Goal: Task Accomplishment & Management: Manage account settings

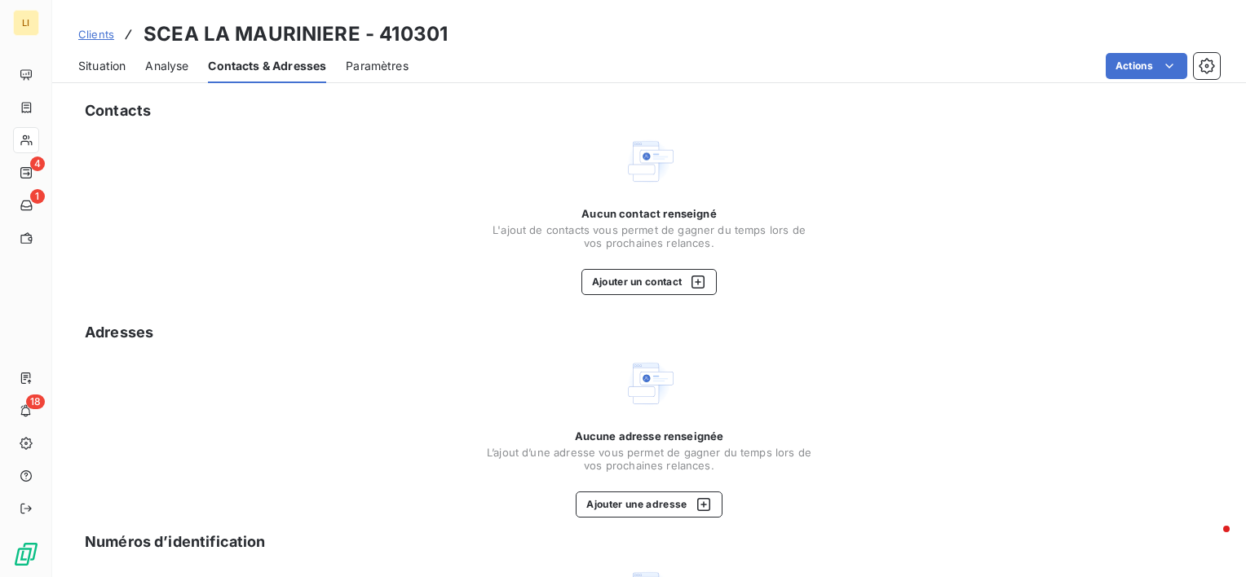
click at [241, 347] on div "Contacts Aucun contact renseigné L'ajout de contacts vous permet de gagner du t…" at bounding box center [649, 428] width 1194 height 676
click at [91, 38] on span "Clients" at bounding box center [96, 34] width 36 height 13
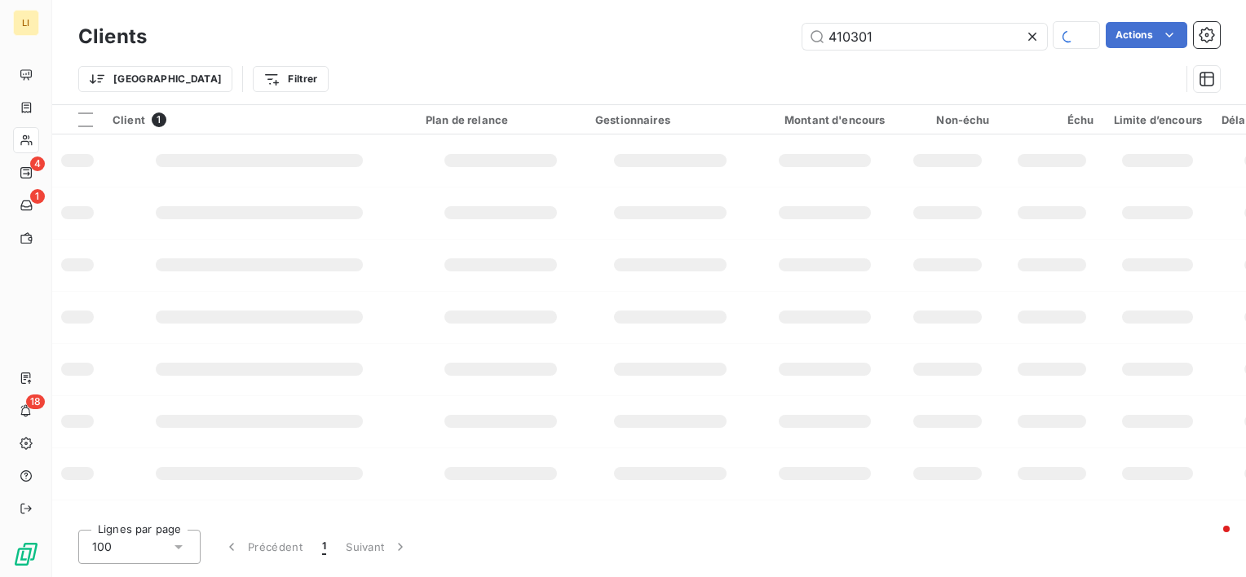
drag, startPoint x: 881, startPoint y: 37, endPoint x: 682, endPoint y: 64, distance: 200.9
click at [718, 57] on div "Clients 410301 Actions Trier Filtrer" at bounding box center [649, 62] width 1142 height 85
type input "412246"
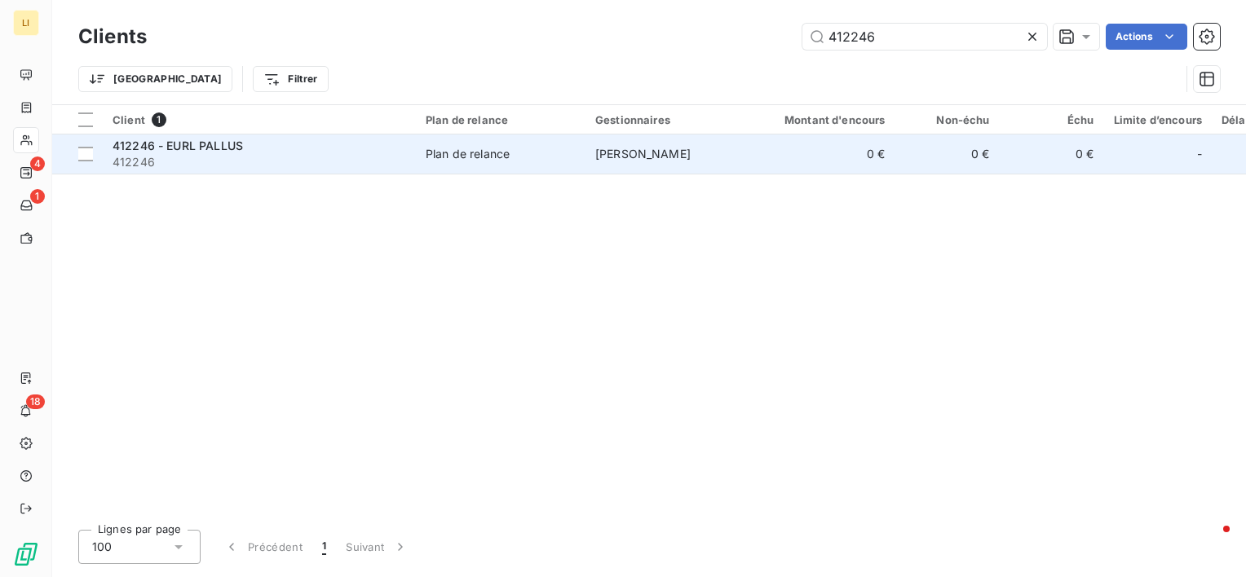
click at [232, 154] on span "412246" at bounding box center [260, 162] width 294 height 16
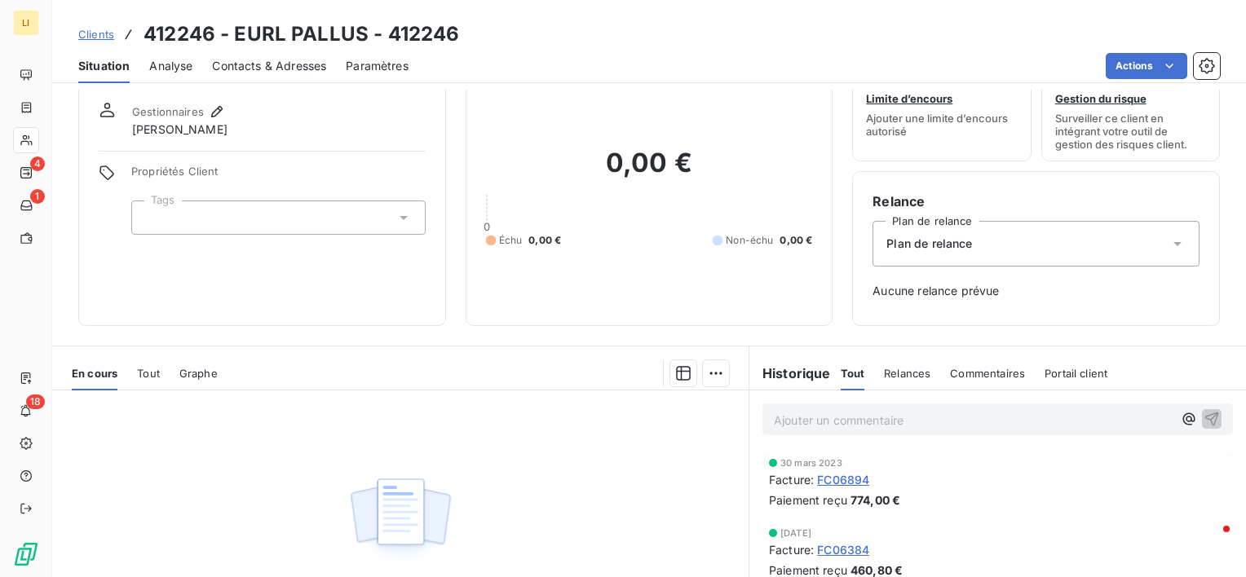
scroll to position [54, 0]
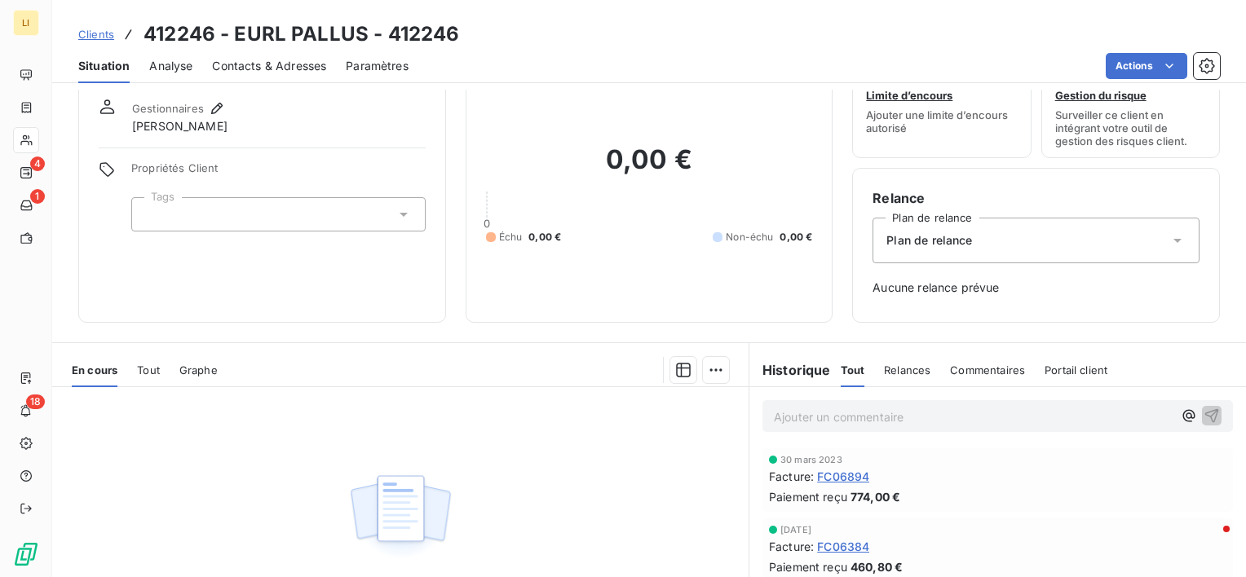
click at [160, 69] on span "Analyse" at bounding box center [170, 66] width 43 height 16
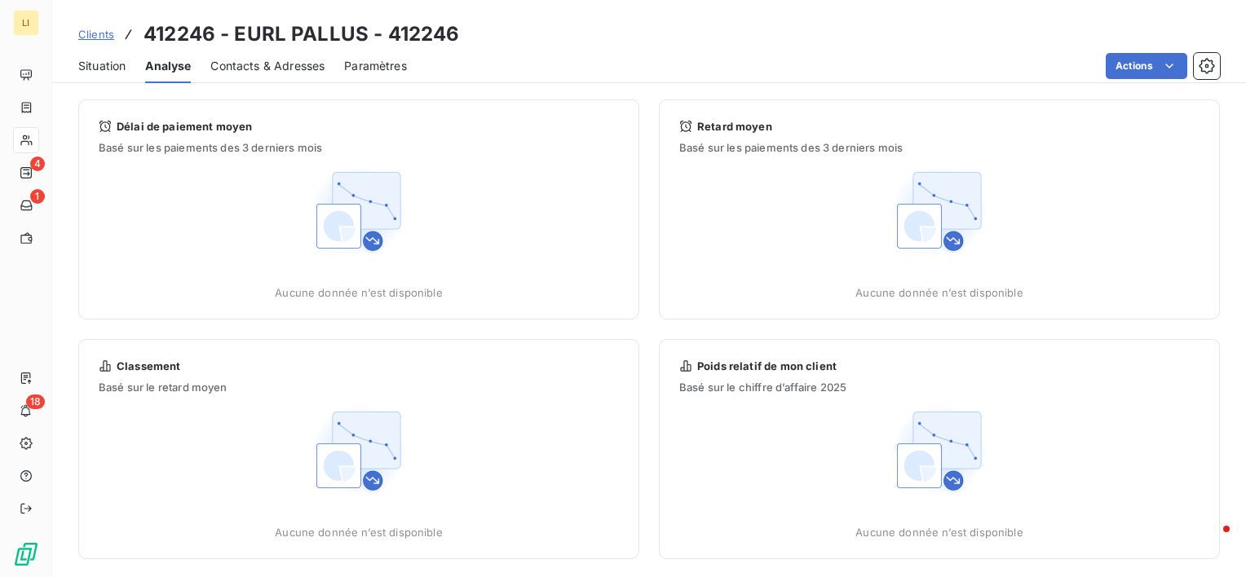
click at [261, 69] on span "Contacts & Adresses" at bounding box center [267, 66] width 114 height 16
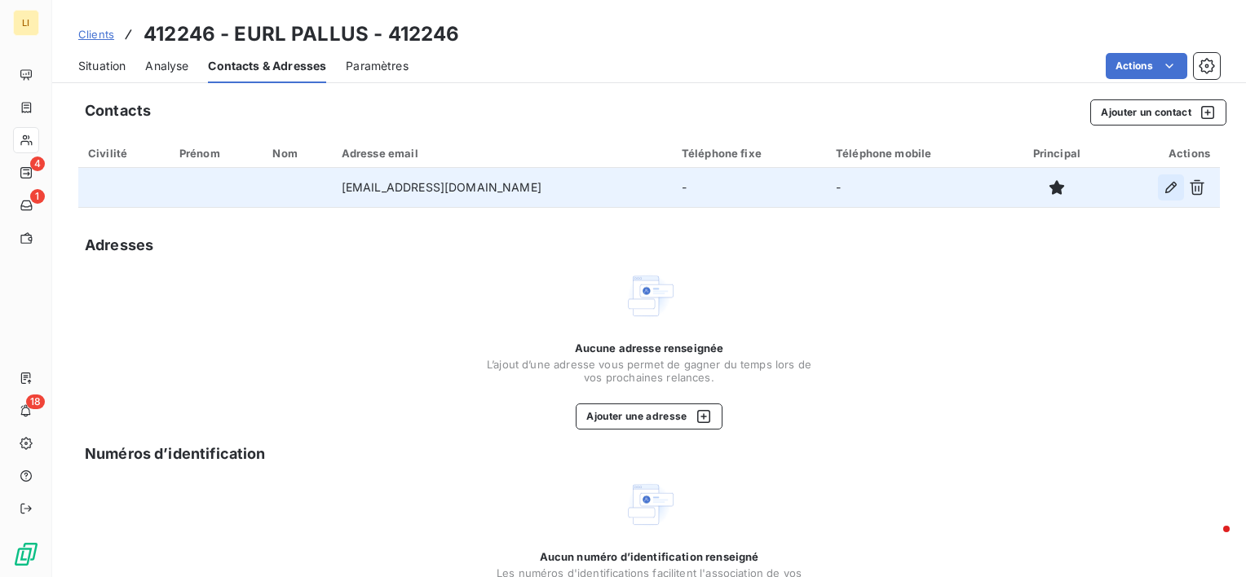
click at [1165, 185] on icon "button" at bounding box center [1170, 187] width 11 height 11
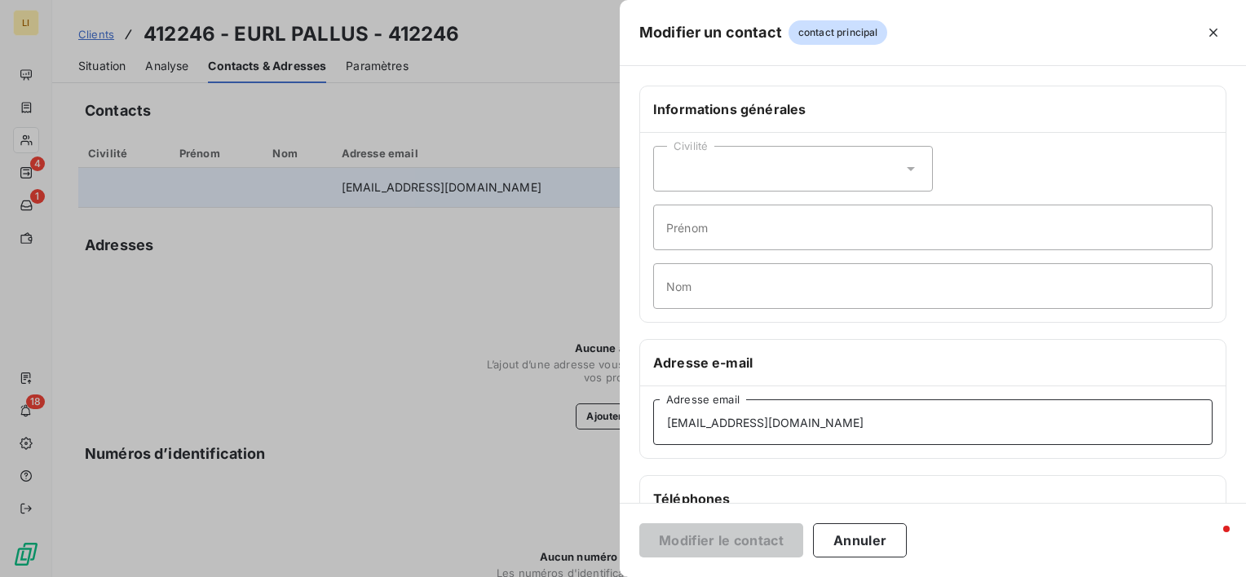
drag, startPoint x: 836, startPoint y: 434, endPoint x: 427, endPoint y: 437, distance: 408.6
click at [435, 577] on div "Modifier un contact contact principal Informations générales Civilité Prénom No…" at bounding box center [623, 577] width 1246 height 0
paste input "[EMAIL_ADDRESS][DOMAIN_NAME]"
type input "[EMAIL_ADDRESS][DOMAIN_NAME]"
click at [737, 541] on button "Modifier le contact" at bounding box center [721, 541] width 164 height 34
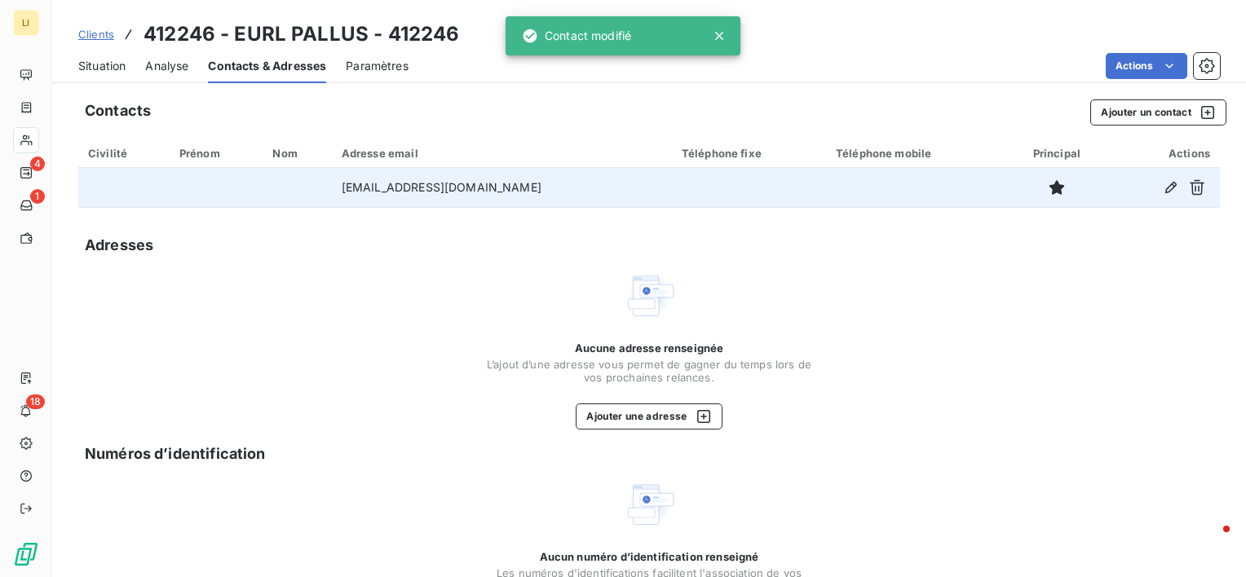
click at [95, 39] on span "Clients" at bounding box center [96, 34] width 36 height 13
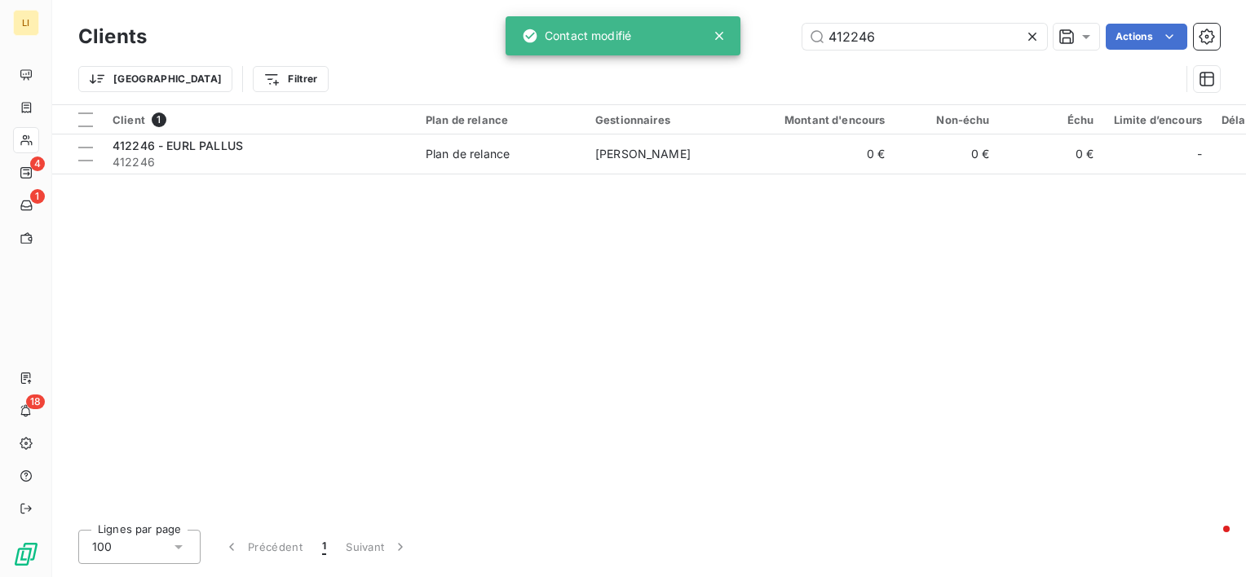
drag, startPoint x: 901, startPoint y: 36, endPoint x: 652, endPoint y: 29, distance: 248.8
click at [674, 38] on div "LI 4 1 18 Clients 412246 Actions Trier Filtrer Client 1 Plan de relance Gestion…" at bounding box center [623, 288] width 1246 height 577
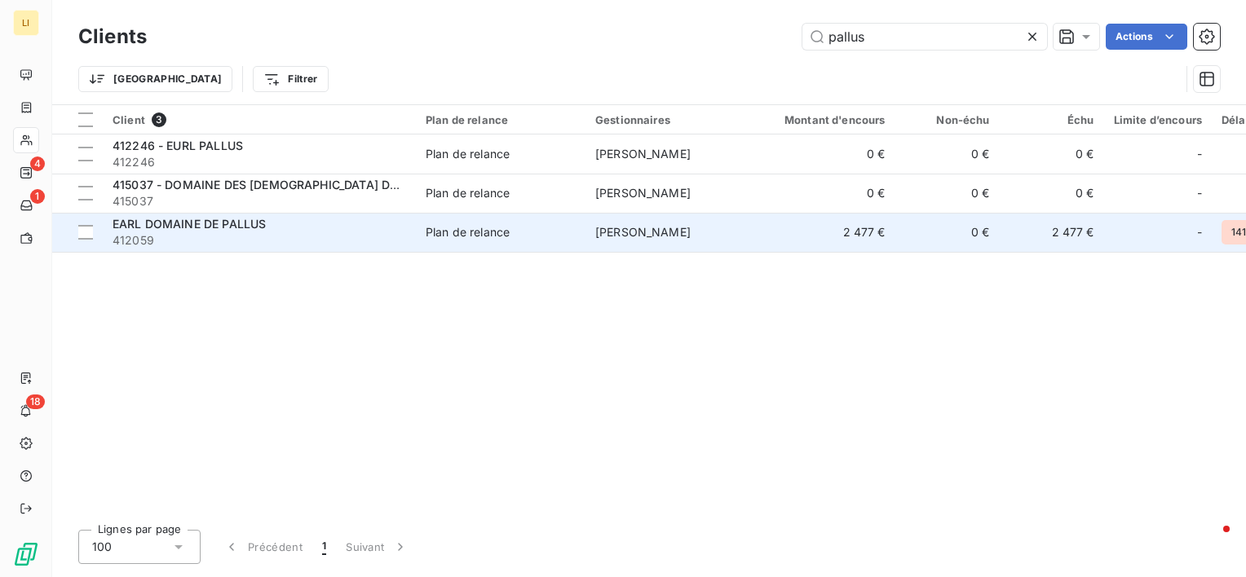
type input "pallus"
click at [254, 222] on span "EARL DOMAINE DE PALLUS" at bounding box center [189, 224] width 153 height 14
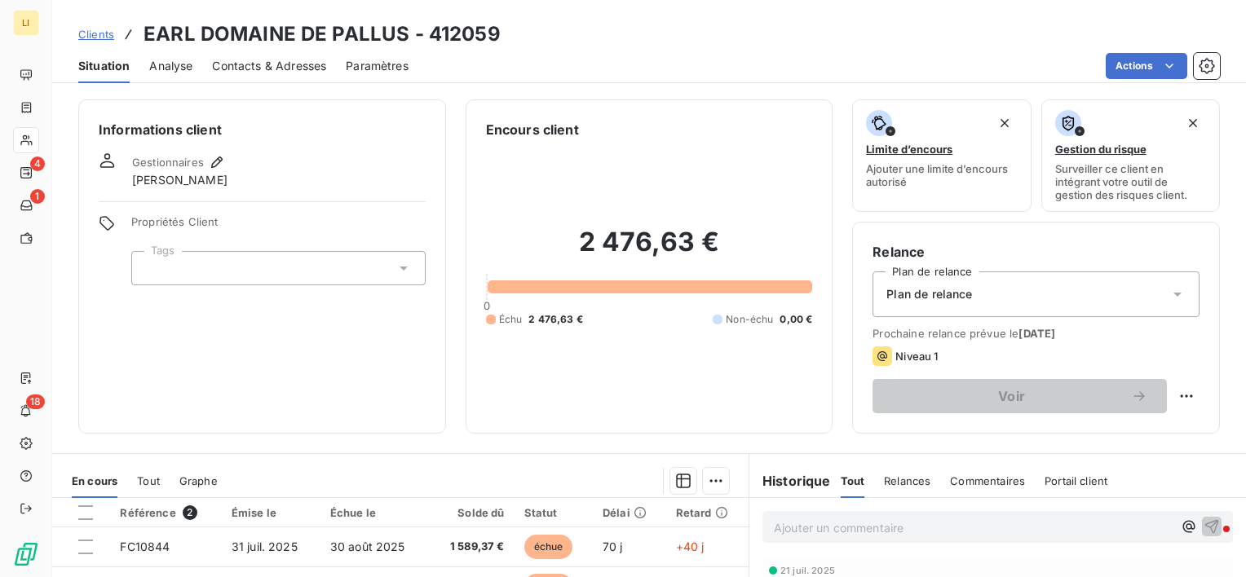
click at [287, 67] on span "Contacts & Adresses" at bounding box center [269, 66] width 114 height 16
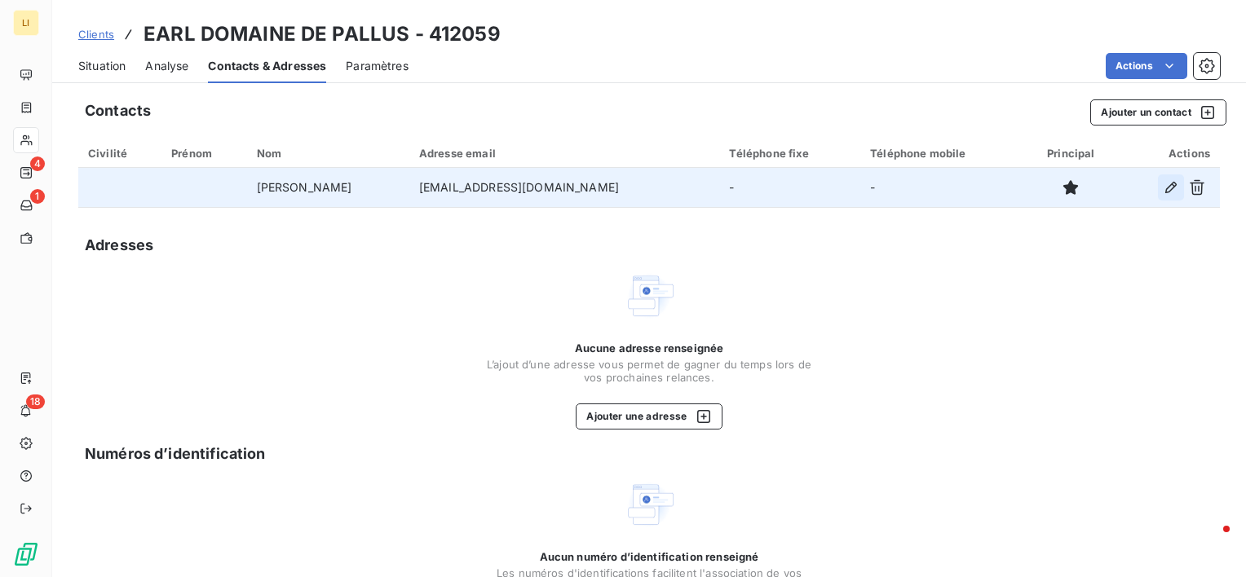
click at [1165, 186] on icon "button" at bounding box center [1170, 187] width 11 height 11
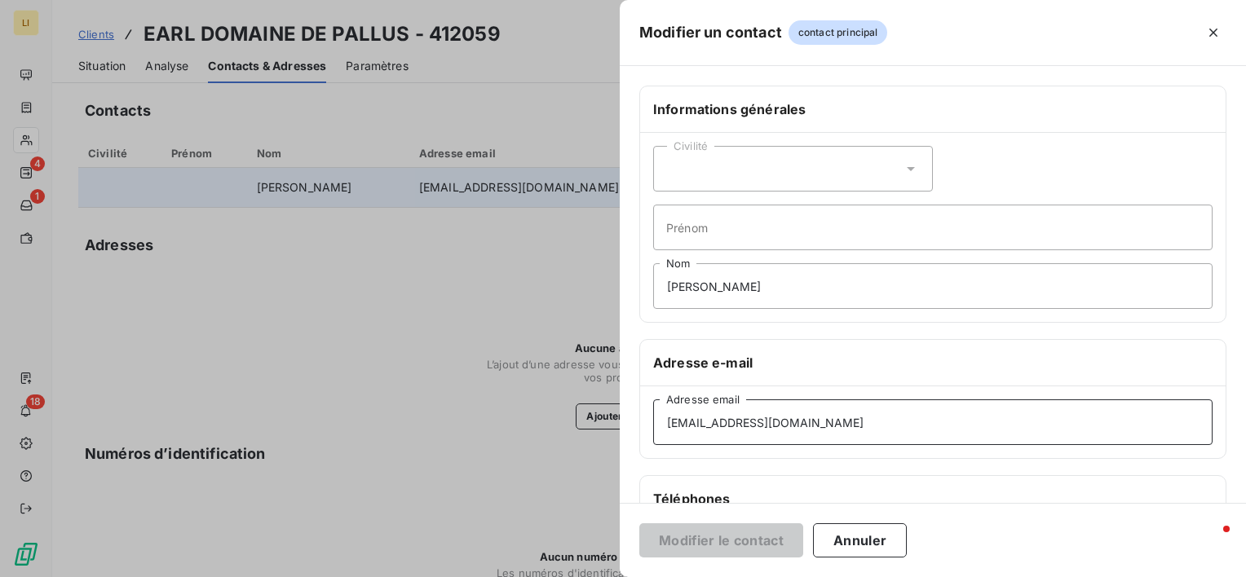
drag, startPoint x: 825, startPoint y: 427, endPoint x: 460, endPoint y: 420, distance: 365.4
click at [460, 577] on div "Modifier un contact contact principal Informations générales Civilité Prénom [P…" at bounding box center [623, 577] width 1246 height 0
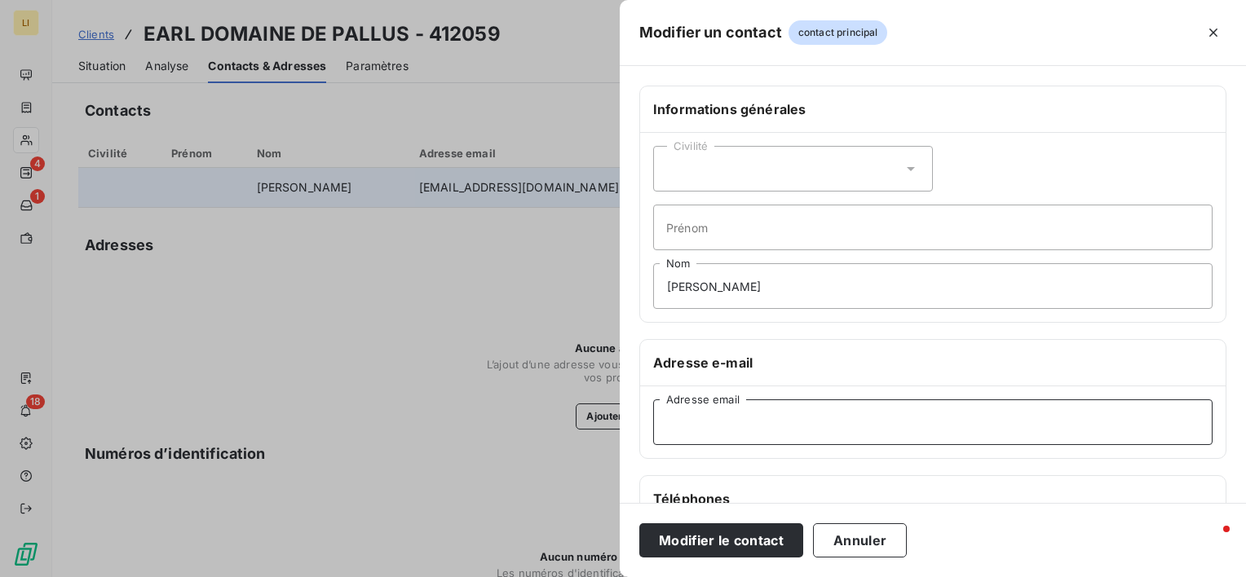
paste input "[EMAIL_ADDRESS][DOMAIN_NAME]"
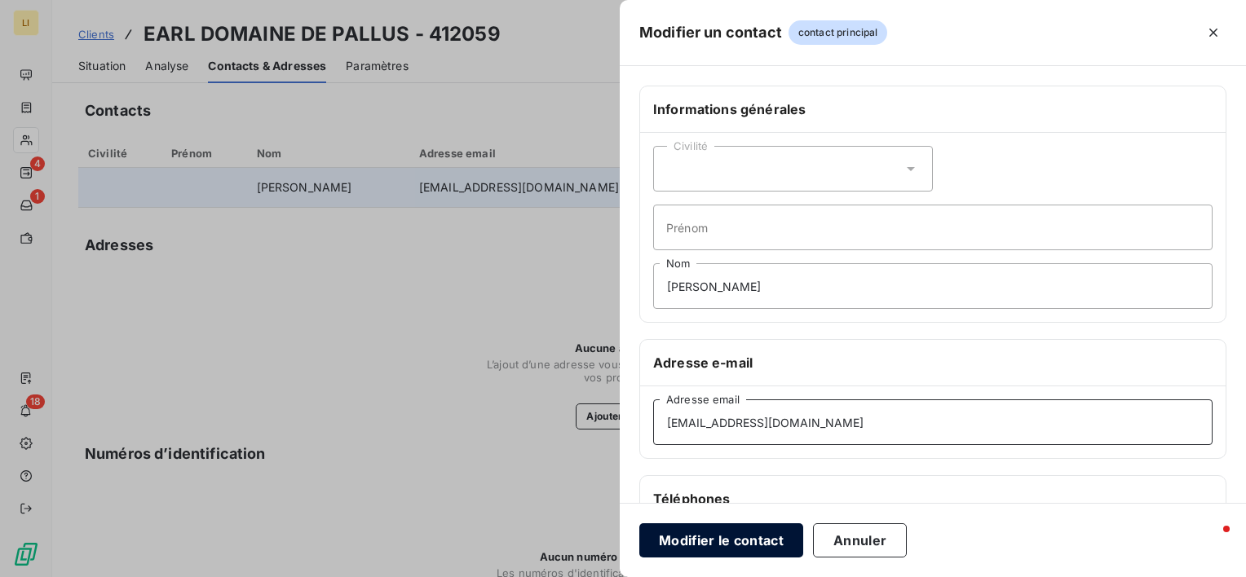
type input "[EMAIL_ADDRESS][DOMAIN_NAME]"
click at [760, 537] on button "Modifier le contact" at bounding box center [721, 541] width 164 height 34
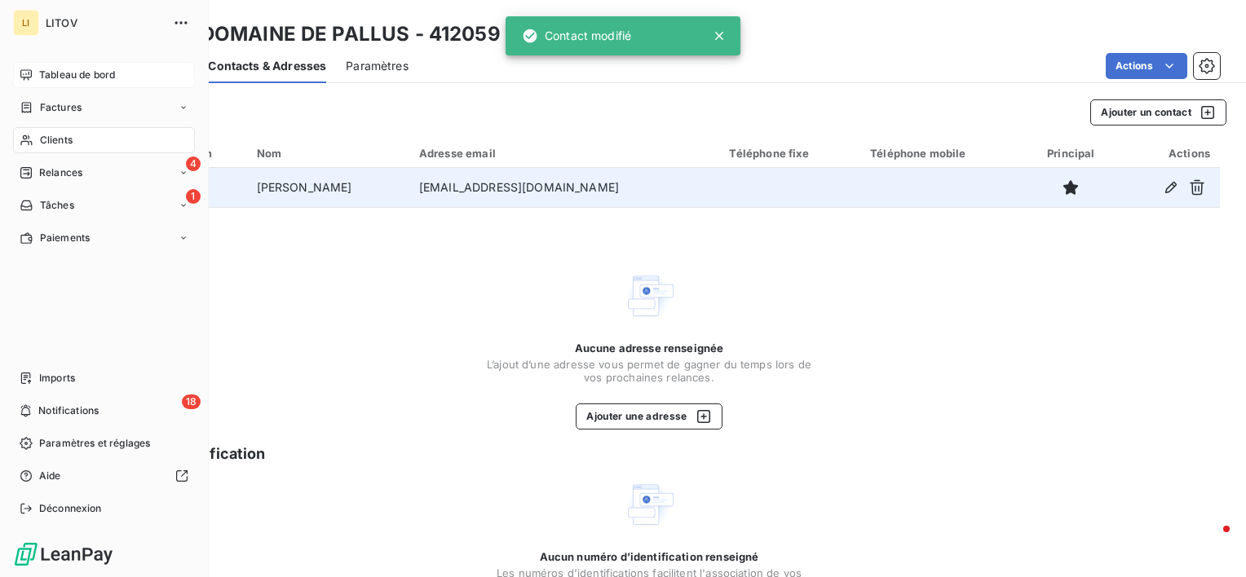
click at [41, 75] on span "Tableau de bord" at bounding box center [77, 75] width 76 height 15
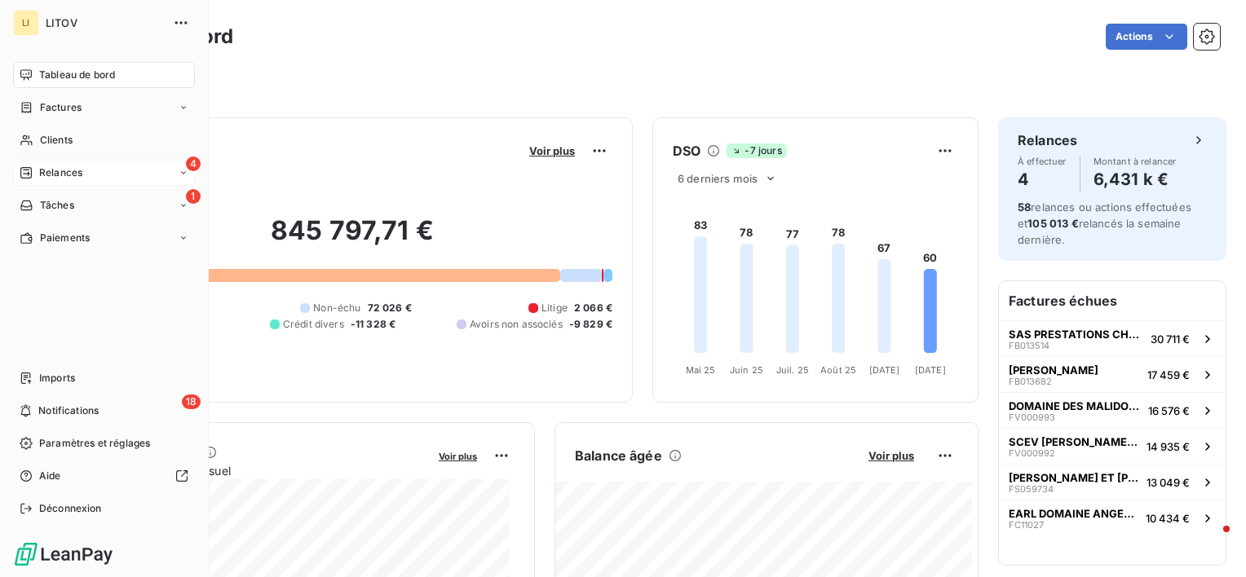
click at [35, 172] on div "Relances" at bounding box center [51, 173] width 63 height 15
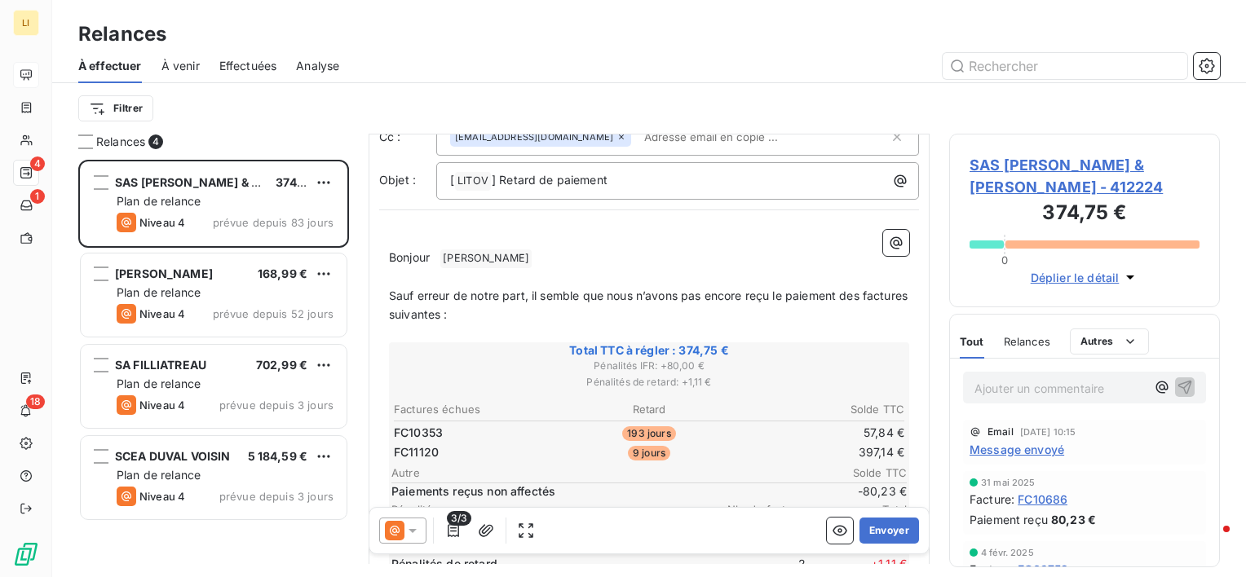
scroll to position [82, 0]
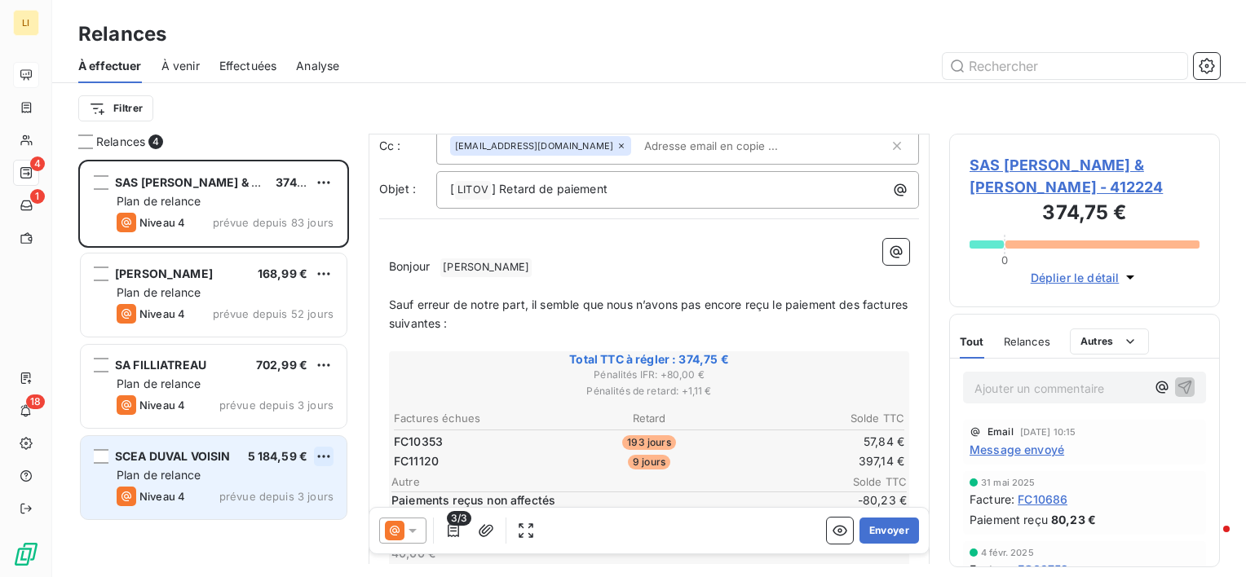
click at [320, 456] on html "LI 4 1 18 Relances À effectuer À venir Effectuées Analyse Filtrer Relances 4 SA…" at bounding box center [623, 288] width 1246 height 577
click at [260, 489] on div "Replanifier cette action" at bounding box center [254, 489] width 146 height 26
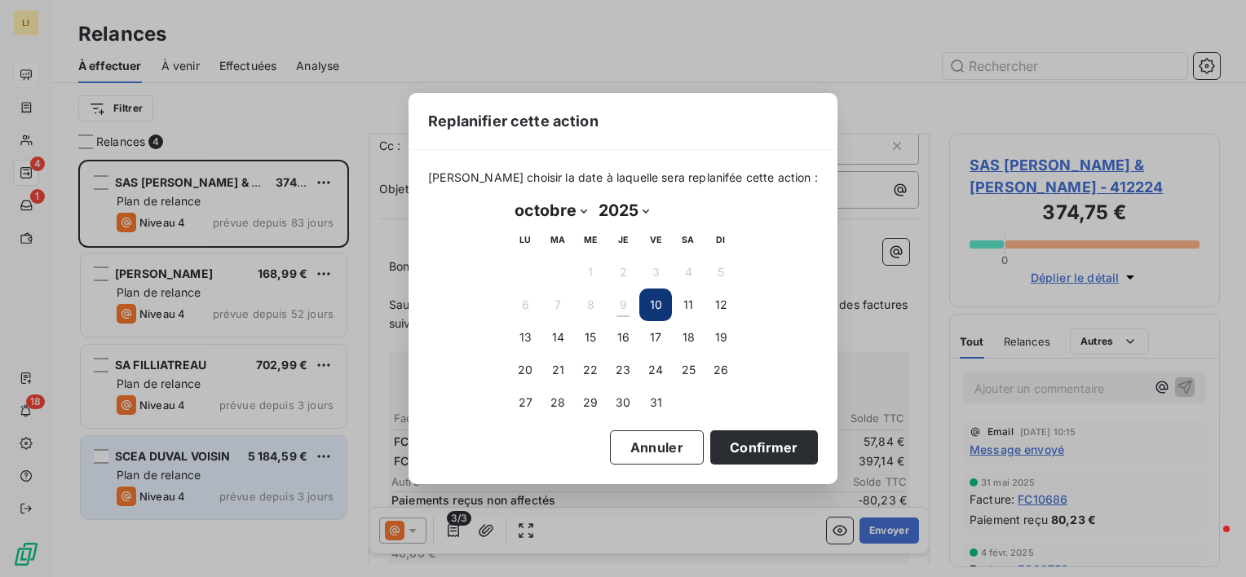
click at [581, 219] on select "janvier février mars avril mai juin juillet août septembre octobre novembre déc…" at bounding box center [551, 210] width 84 height 26
select select "10"
click at [509, 197] on select "janvier février mars avril mai juin juillet août septembre octobre novembre déc…" at bounding box center [551, 210] width 84 height 26
click at [653, 309] on button "7" at bounding box center [655, 305] width 33 height 33
click at [731, 459] on button "Confirmer" at bounding box center [764, 448] width 108 height 34
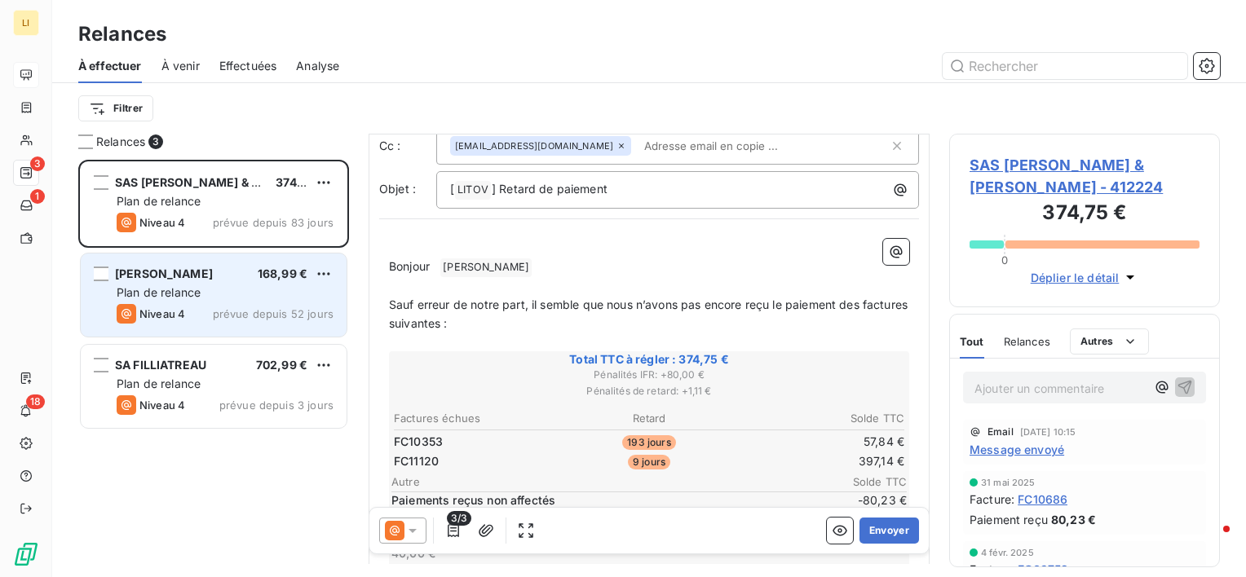
click at [163, 315] on span "Niveau 4" at bounding box center [162, 313] width 46 height 13
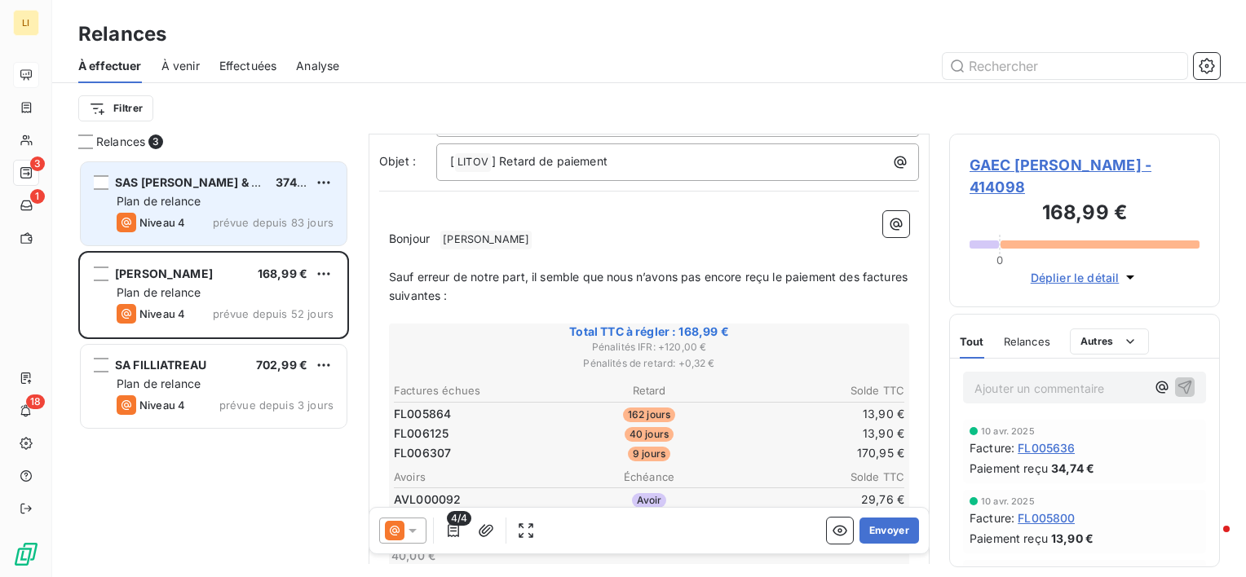
click at [192, 208] on div "Plan de relance" at bounding box center [225, 201] width 217 height 16
